Goal: Use online tool/utility: Utilize a website feature to perform a specific function

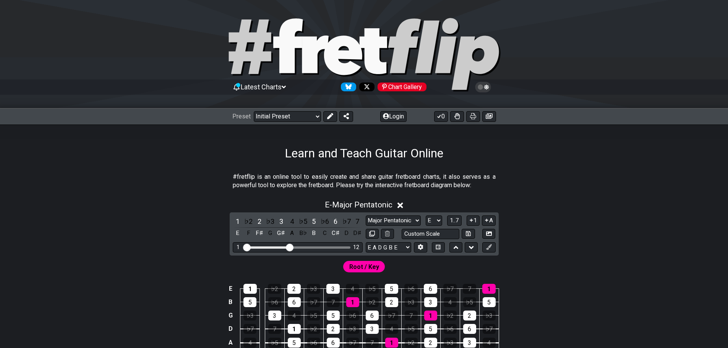
select select "Major Pentatonic"
select select "E"
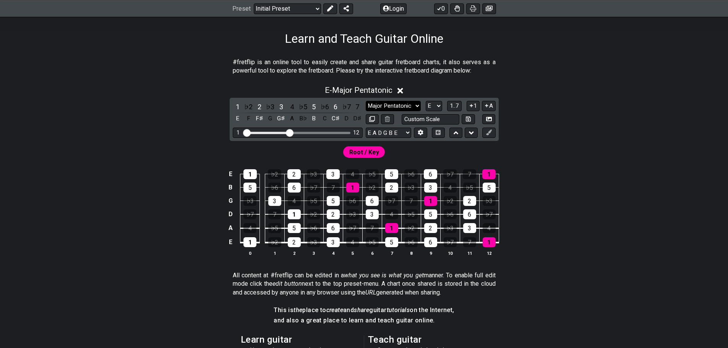
click at [413, 107] on select "Minor Pentatonic Click to edit Minor Pentatonic Major Pentatonic Minor Blues Ma…" at bounding box center [393, 106] width 55 height 10
click at [366, 101] on select "Minor Pentatonic Click to edit Minor Pentatonic Major Pentatonic Minor Blues Ma…" at bounding box center [393, 106] width 55 height 10
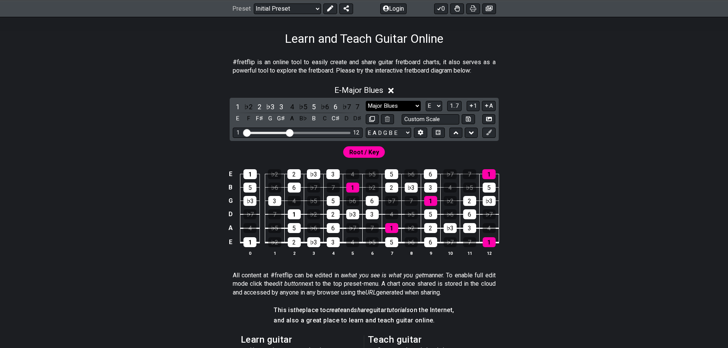
click at [412, 104] on select "Minor Pentatonic Click to edit Minor Pentatonic Major Pentatonic Minor Blues Ma…" at bounding box center [393, 106] width 55 height 10
select select "Minor Blues"
click at [366, 101] on select "Minor Pentatonic Click to edit Minor Pentatonic Major Pentatonic Minor Blues Ma…" at bounding box center [393, 106] width 55 height 10
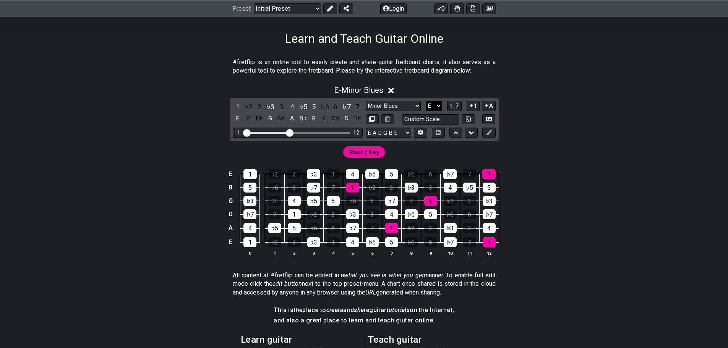
click at [437, 105] on select "A♭ A A♯ B♭ B C C♯ D♭ D D♯ E♭ E F F♯ G♭ G G♯" at bounding box center [434, 106] width 16 height 10
click at [426, 101] on select "A♭ A A♯ B♭ B C C♯ D♭ D D♯ E♭ E F F♯ G♭ G G♯" at bounding box center [434, 106] width 16 height 10
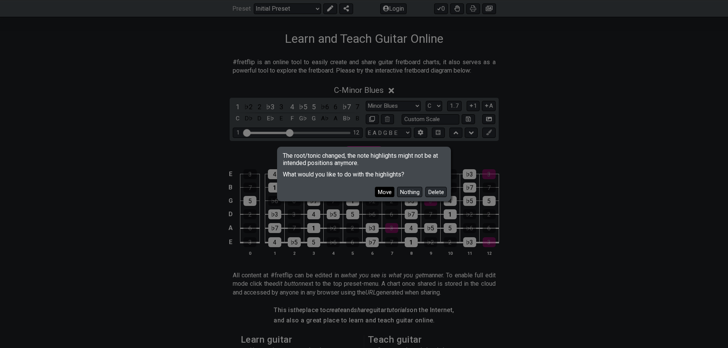
click at [381, 193] on button "Move" at bounding box center [385, 192] width 20 height 10
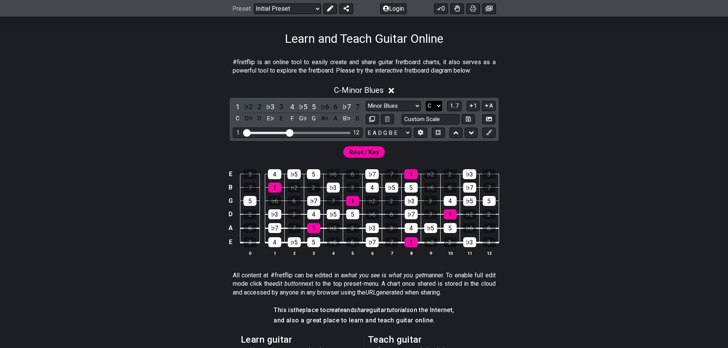
click at [439, 105] on select "A♭ A A♯ B♭ B C C♯ D♭ D D♯ E♭ E F F♯ G♭ G G♯" at bounding box center [434, 106] width 16 height 10
select select "E"
click at [426, 101] on select "A♭ A A♯ B♭ B C C♯ D♭ D D♯ E♭ E F F♯ G♭ G G♯" at bounding box center [434, 106] width 16 height 10
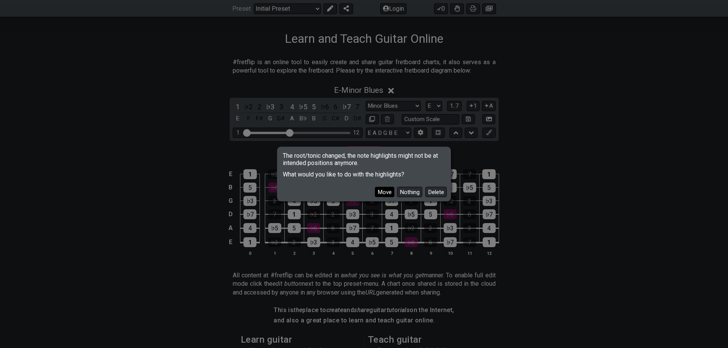
click at [384, 191] on button "Move" at bounding box center [385, 192] width 20 height 10
